Goal: Transaction & Acquisition: Purchase product/service

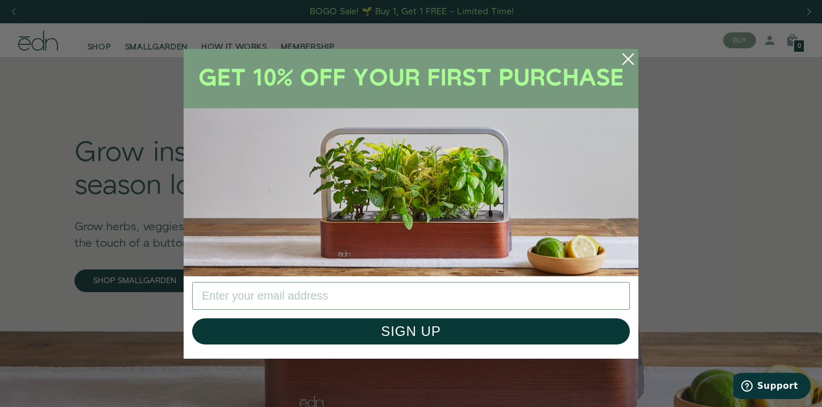
click at [618, 62] on circle "Close dialog" at bounding box center [627, 59] width 25 height 25
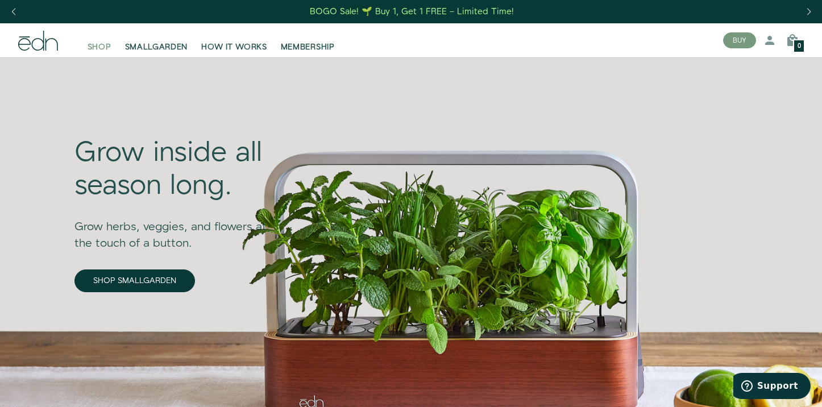
click at [95, 48] on span "SHOP" at bounding box center [100, 46] width 24 height 11
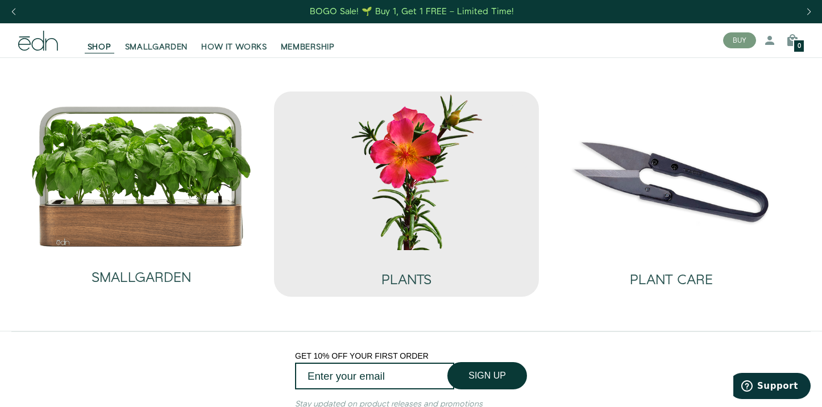
click at [358, 208] on img at bounding box center [406, 170] width 247 height 158
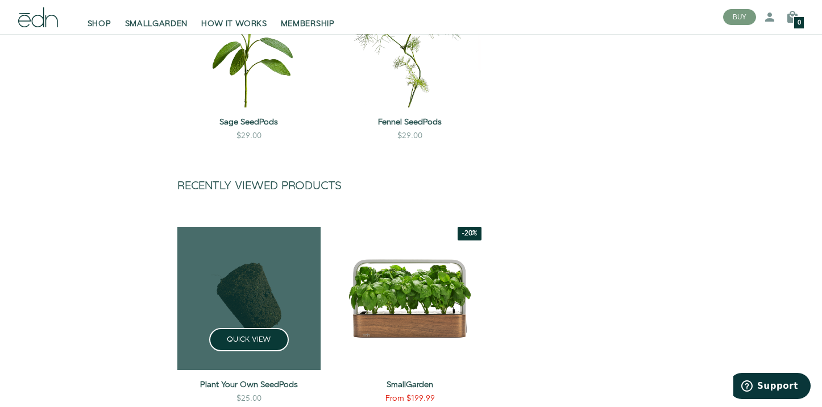
scroll to position [1096, 0]
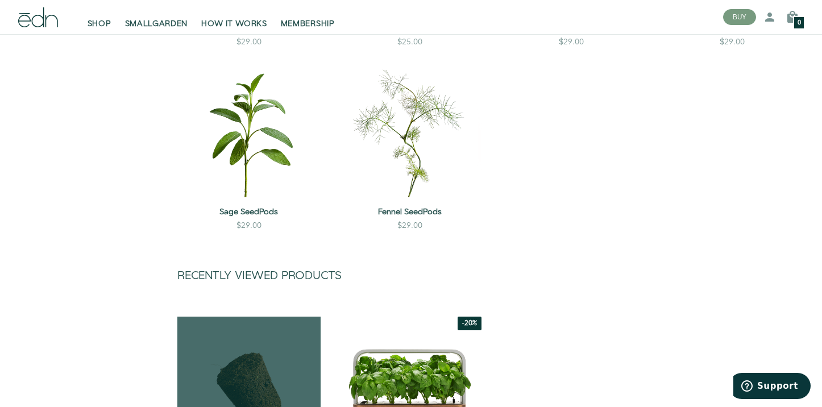
click at [279, 372] on link at bounding box center [248, 387] width 143 height 143
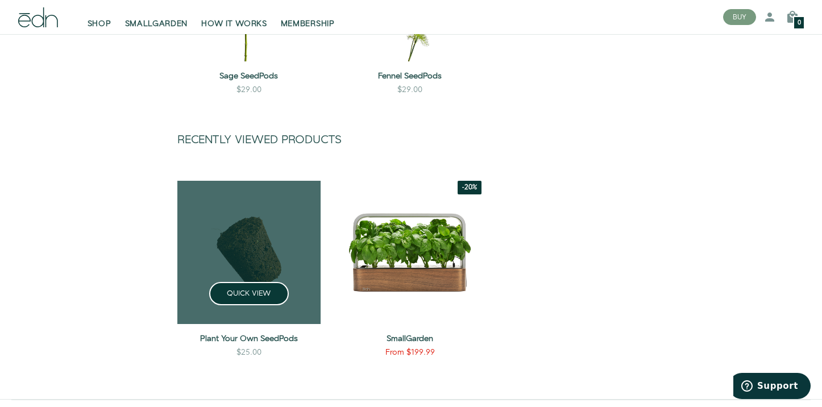
scroll to position [1232, 0]
click at [259, 327] on div "Plant Your Own SeedPods $25.00" at bounding box center [248, 343] width 143 height 41
click at [261, 343] on div "Plant Your Own SeedPods $25.00" at bounding box center [248, 343] width 143 height 41
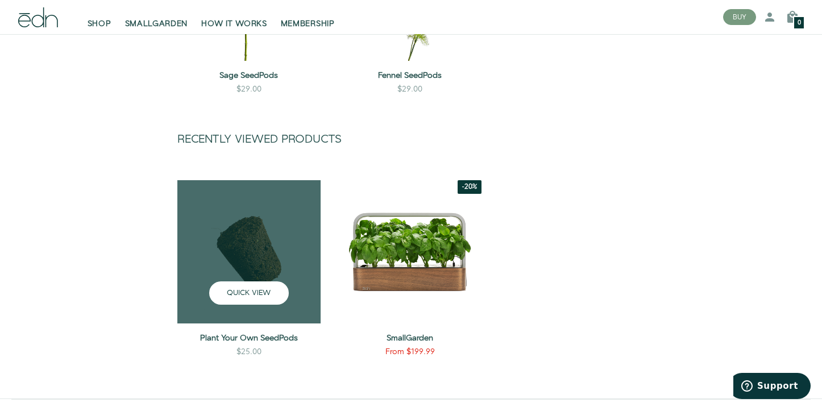
click at [244, 295] on button "QUICK VIEW" at bounding box center [249, 292] width 80 height 23
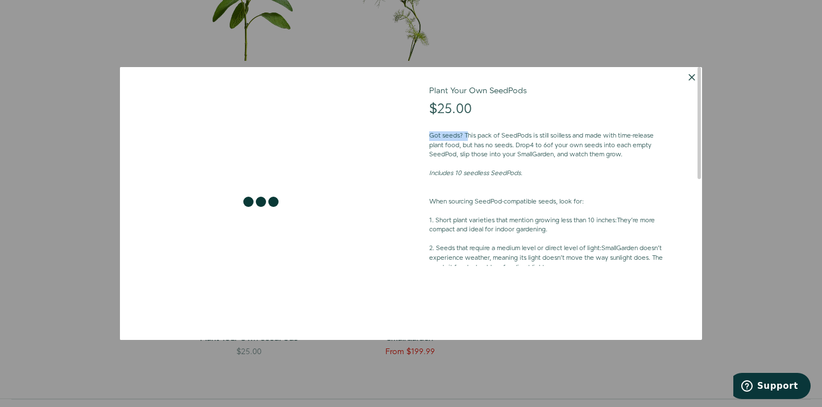
drag, startPoint x: 466, startPoint y: 134, endPoint x: 527, endPoint y: 126, distance: 60.8
click at [527, 127] on div "Got seeds? This pack of SeedPods is still soilless and made with time-release p…" at bounding box center [547, 235] width 236 height 226
click at [511, 129] on div "Got seeds? This pack of SeedPods is still soilless and made with time-release p…" at bounding box center [547, 235] width 236 height 226
drag, startPoint x: 498, startPoint y: 136, endPoint x: 591, endPoint y: 137, distance: 93.2
click at [591, 137] on p "Got seeds? This pack of SeedPods is still soilless and made with time-release p…" at bounding box center [547, 145] width 236 height 28
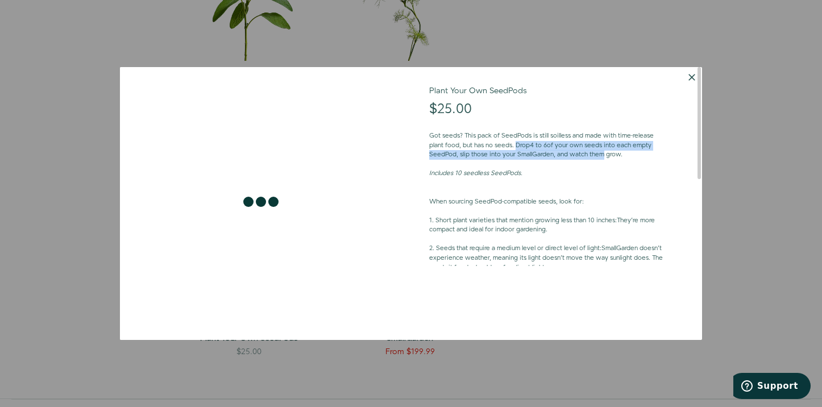
drag, startPoint x: 518, startPoint y: 144, endPoint x: 601, endPoint y: 153, distance: 84.1
click at [602, 154] on p "Got seeds? This pack of SeedPods is still soilless and made with time-release p…" at bounding box center [547, 145] width 236 height 28
click at [693, 74] on button "Dismiss" at bounding box center [691, 77] width 20 height 20
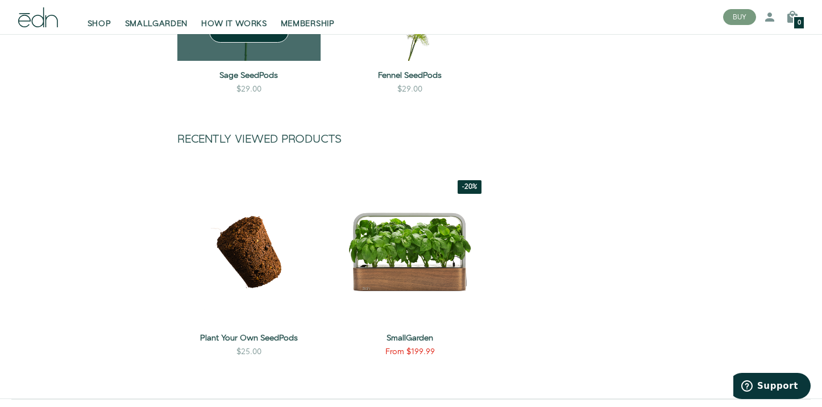
click at [278, 84] on div "$29.00" at bounding box center [248, 93] width 143 height 18
click at [261, 75] on link "Sage SeedPods" at bounding box center [248, 75] width 143 height 11
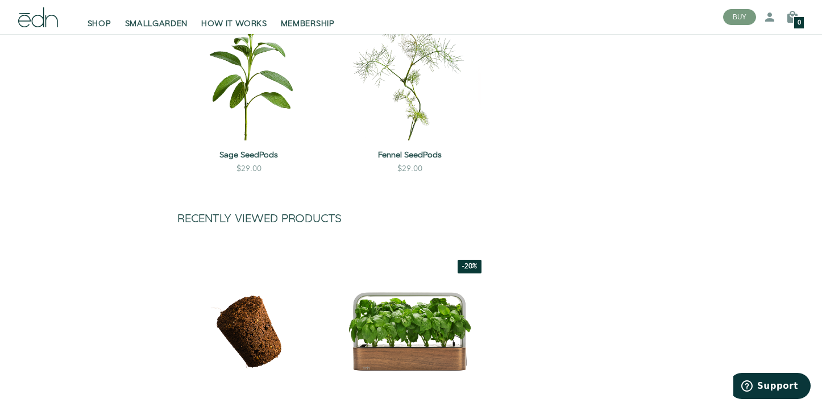
scroll to position [1151, 0]
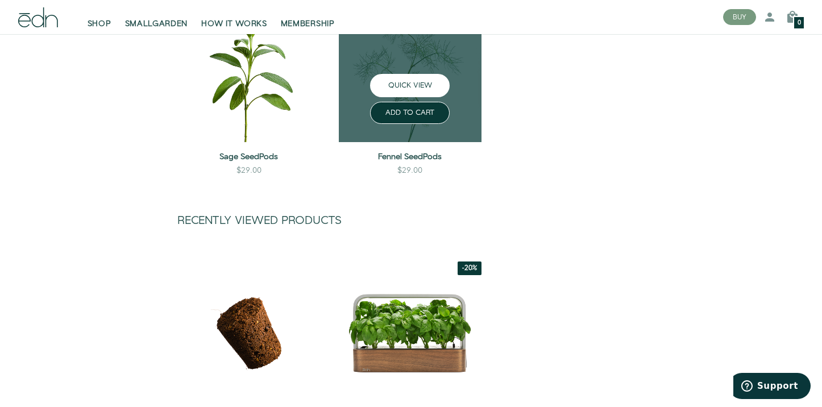
click at [400, 81] on button "QUICK VIEW" at bounding box center [410, 85] width 80 height 23
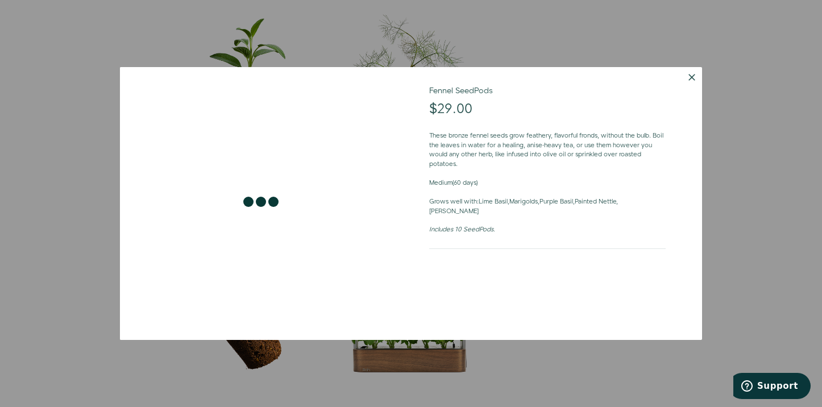
click at [686, 79] on button "Dismiss" at bounding box center [691, 77] width 20 height 20
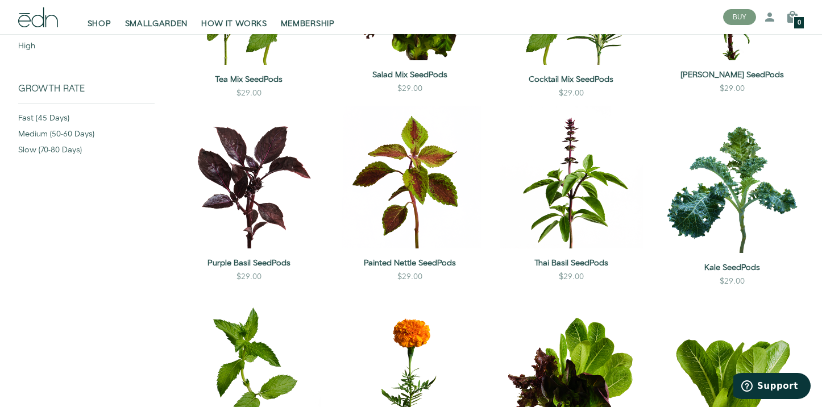
scroll to position [209, 0]
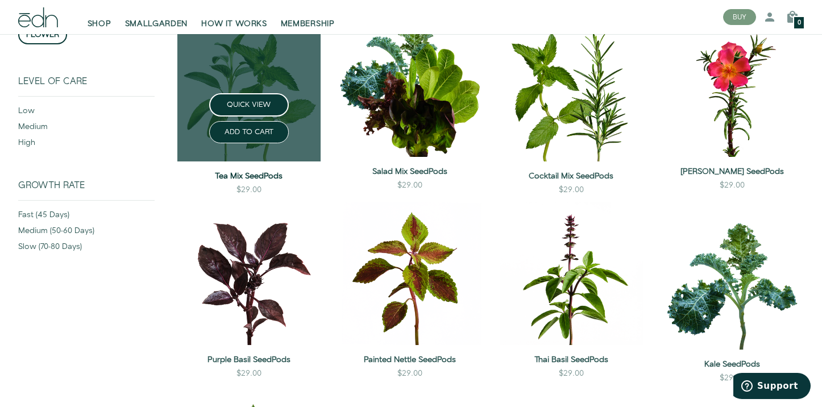
click at [274, 172] on link "Tea Mix SeedPods" at bounding box center [248, 175] width 143 height 11
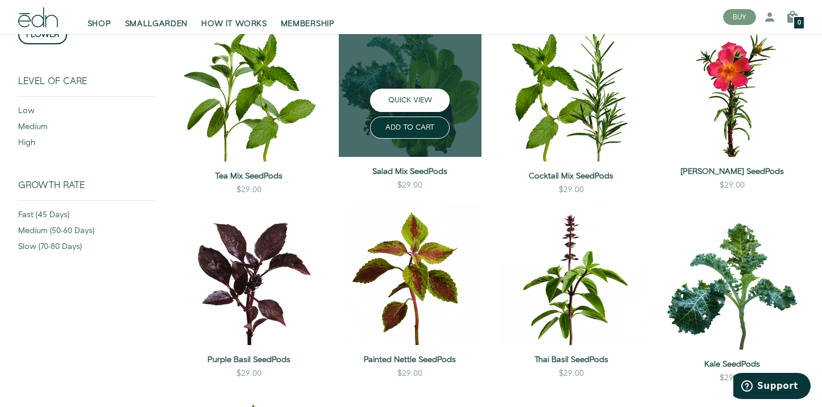
click at [399, 89] on button "QUICK VIEW" at bounding box center [410, 100] width 80 height 23
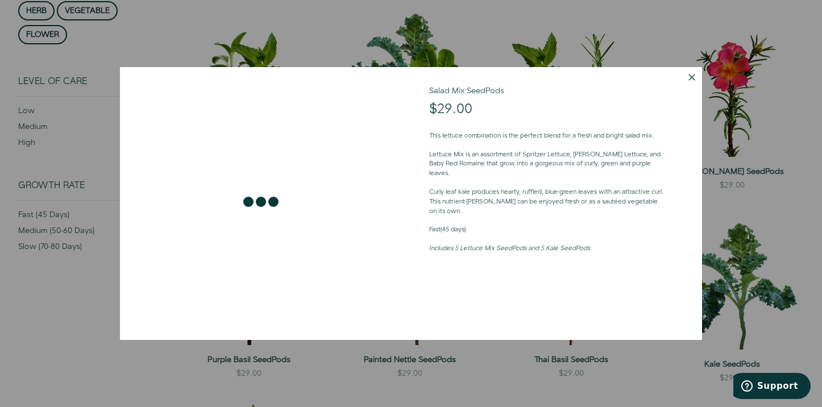
click at [688, 83] on button "Dismiss" at bounding box center [691, 77] width 20 height 20
